Goal: Transaction & Acquisition: Book appointment/travel/reservation

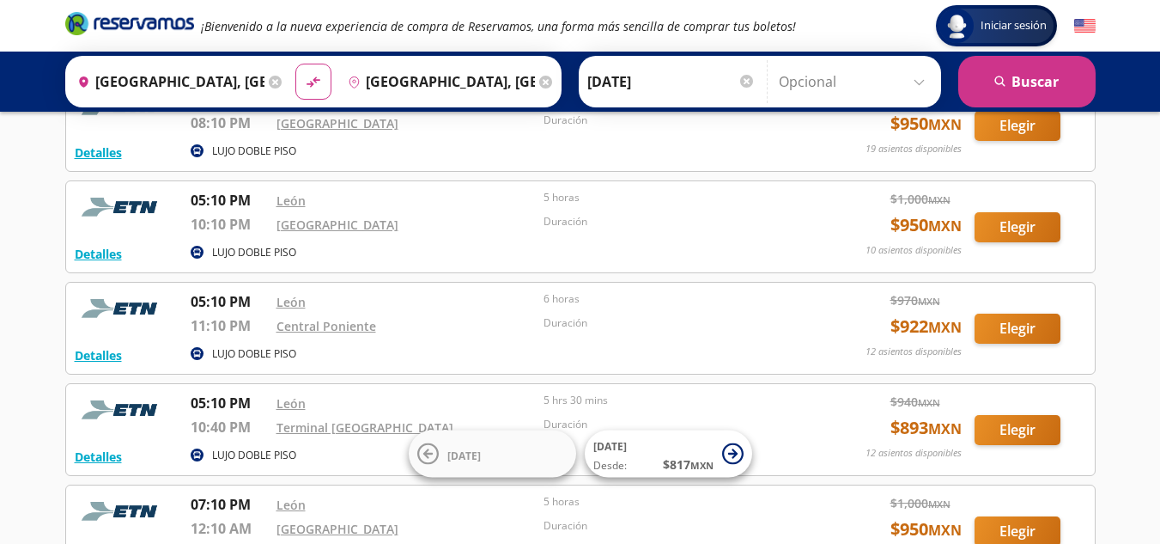
scroll to position [726, 0]
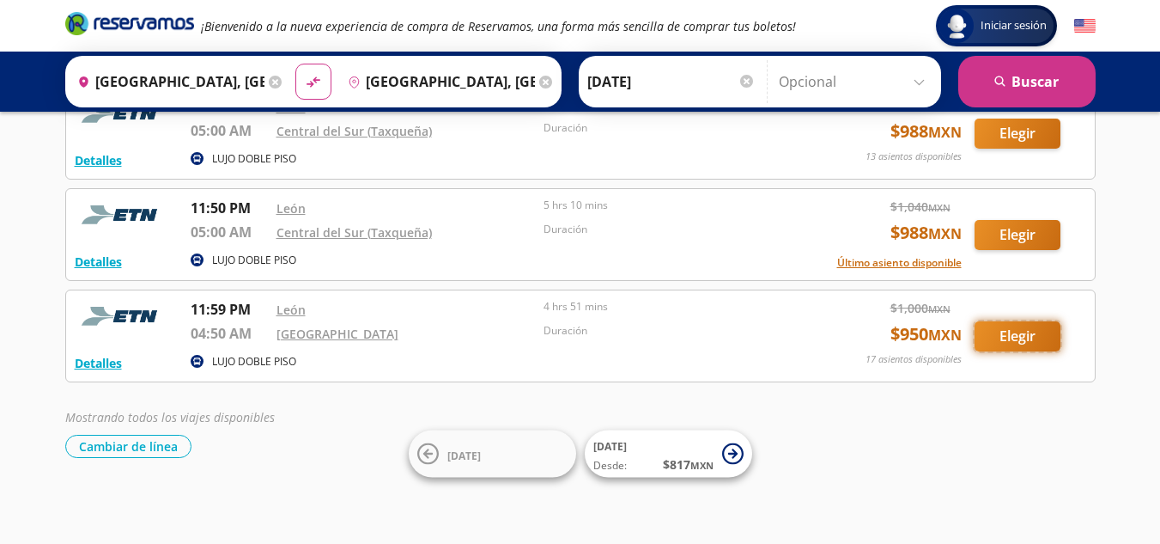
click at [999, 334] on button "Elegir" at bounding box center [1018, 336] width 86 height 30
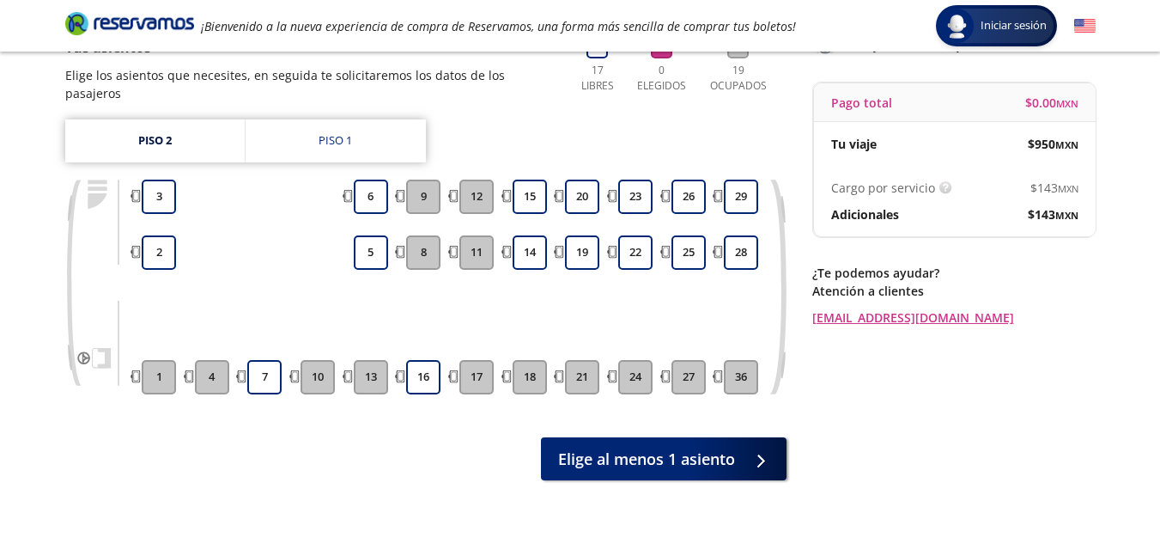
scroll to position [171, 0]
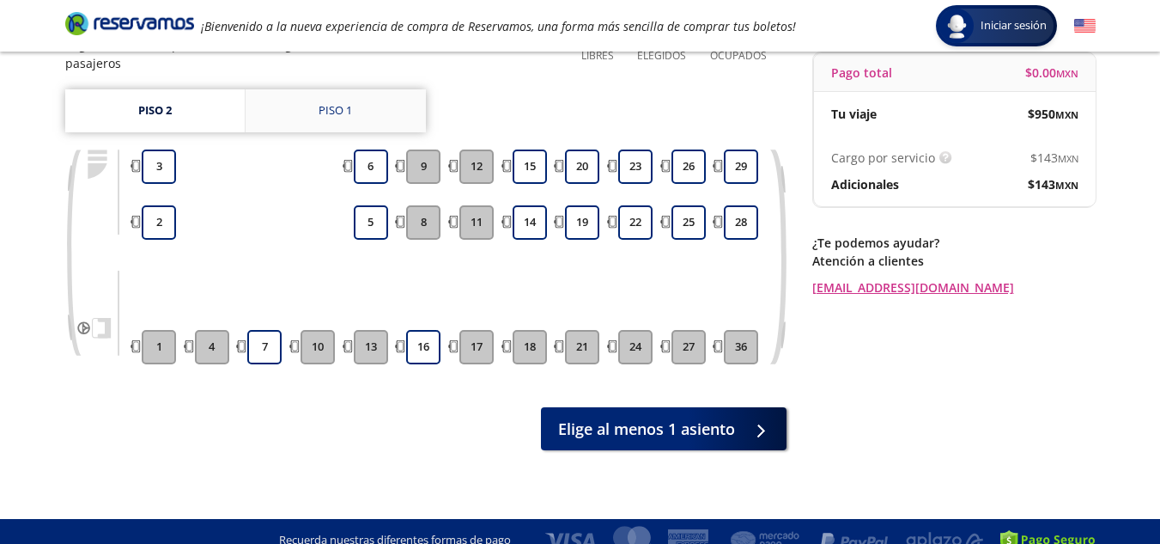
click at [299, 104] on link "Piso 1" at bounding box center [336, 110] width 180 height 43
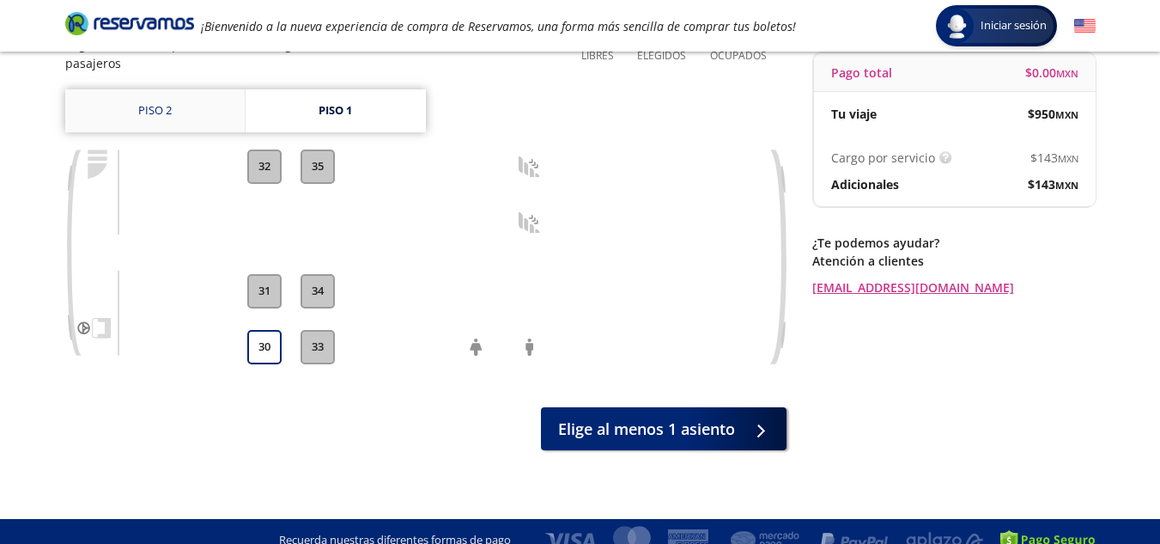
click at [124, 94] on link "Piso 2" at bounding box center [154, 110] width 179 height 43
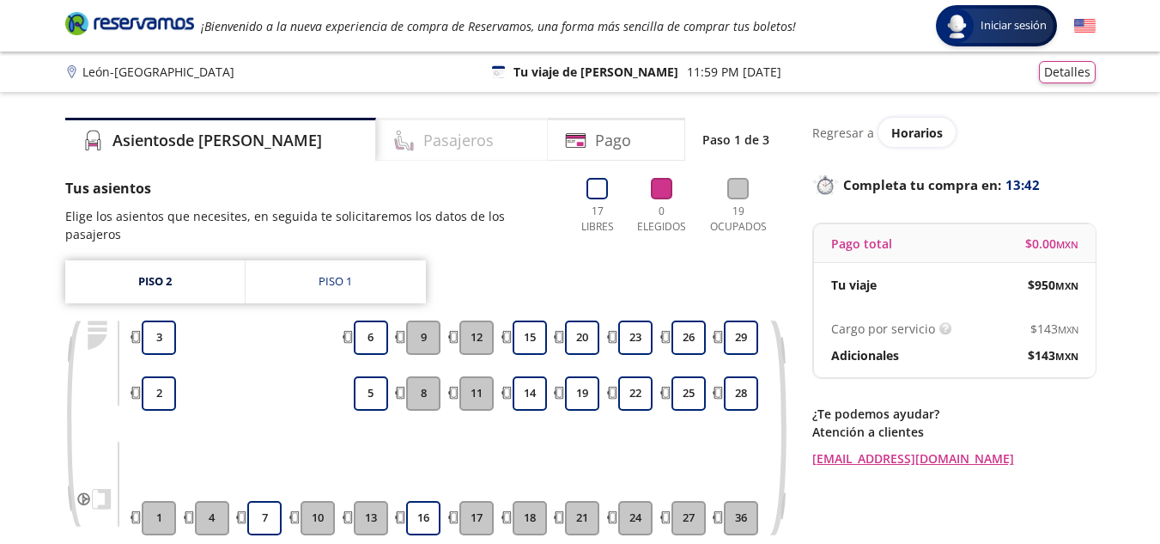
click at [423, 143] on h4 "Pasajeros" at bounding box center [458, 140] width 70 height 23
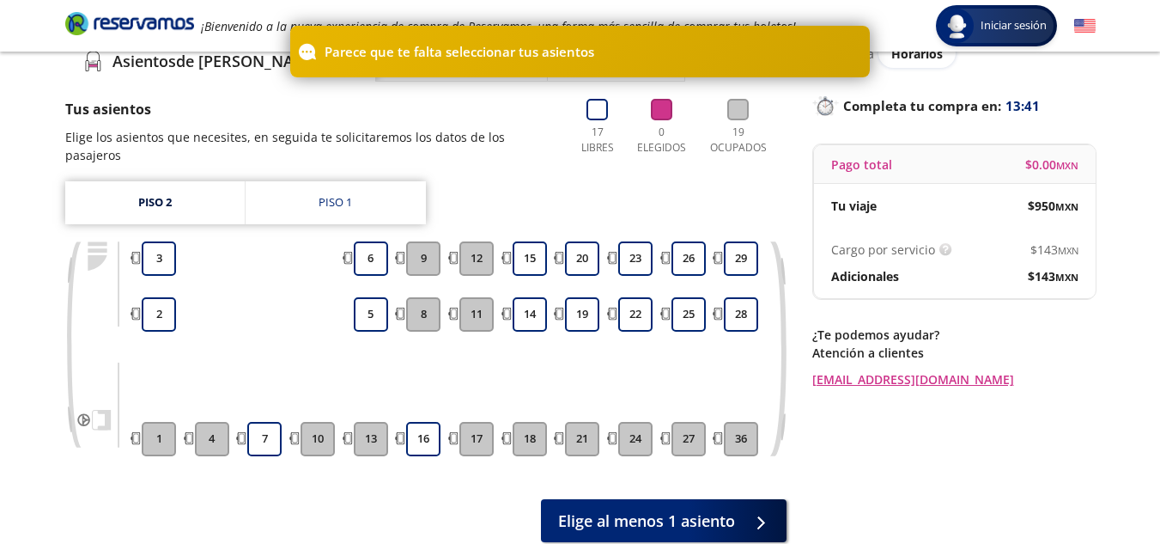
scroll to position [171, 0]
